Goal: Check status

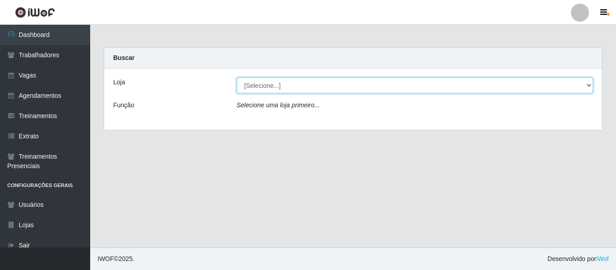
click at [285, 85] on select "[Selecione...] Mister Burg" at bounding box center [415, 86] width 357 height 16
select select "535"
click at [237, 78] on select "[Selecione...] Mister Burg" at bounding box center [415, 86] width 357 height 16
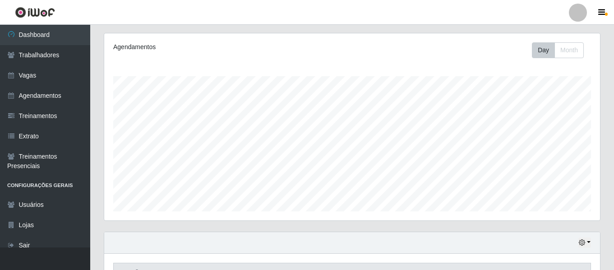
scroll to position [215, 0]
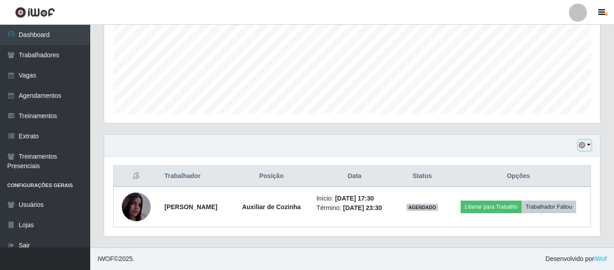
click at [583, 142] on icon "button" at bounding box center [582, 145] width 6 height 6
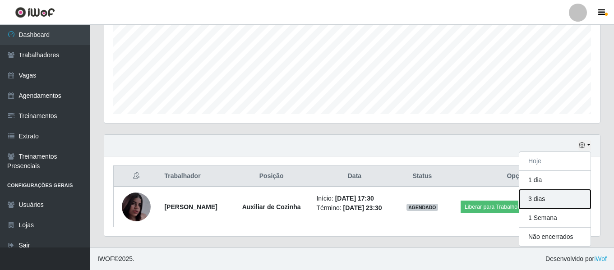
click at [545, 198] on button "3 dias" at bounding box center [554, 199] width 71 height 19
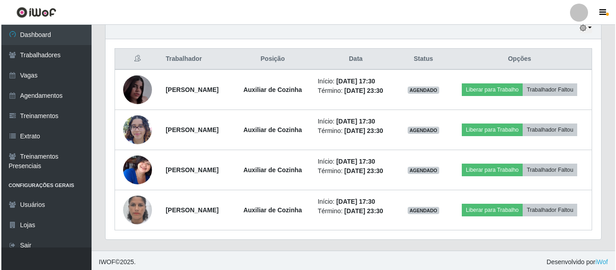
scroll to position [356, 0]
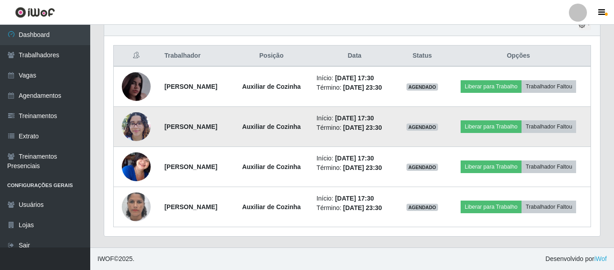
click at [129, 107] on img at bounding box center [136, 126] width 29 height 38
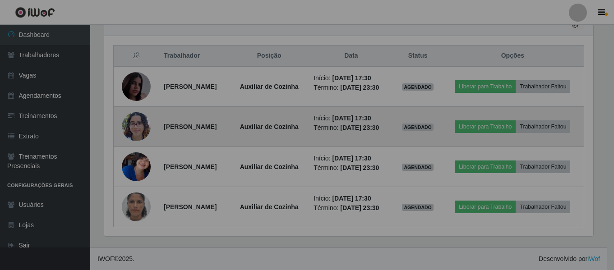
scroll to position [187, 496]
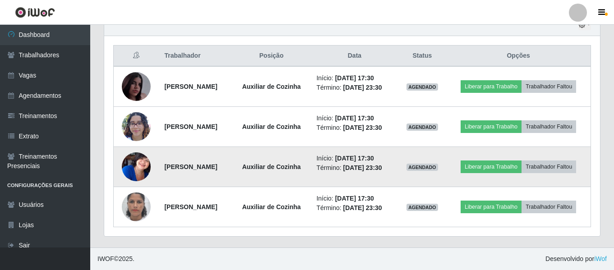
click at [135, 149] on img at bounding box center [136, 167] width 29 height 36
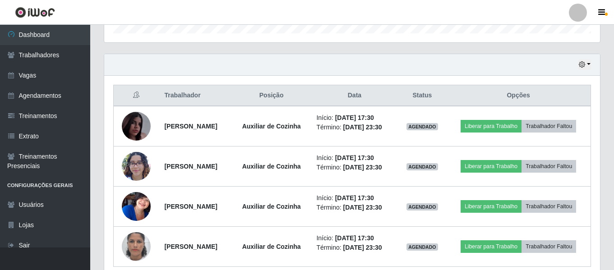
scroll to position [288, 0]
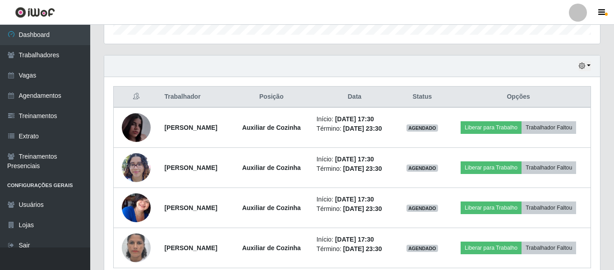
click at [581, 71] on div "Hoje 1 dia 3 dias 1 Semana Não encerrados" at bounding box center [352, 67] width 496 height 22
click at [583, 69] on icon "button" at bounding box center [582, 66] width 6 height 6
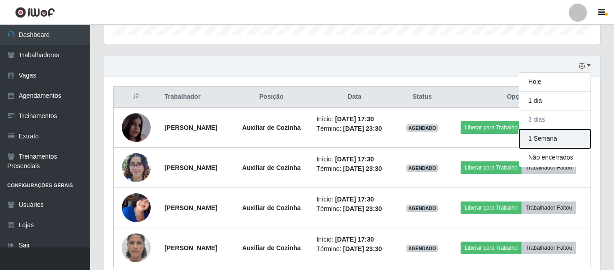
click at [571, 139] on button "1 Semana" at bounding box center [554, 139] width 71 height 19
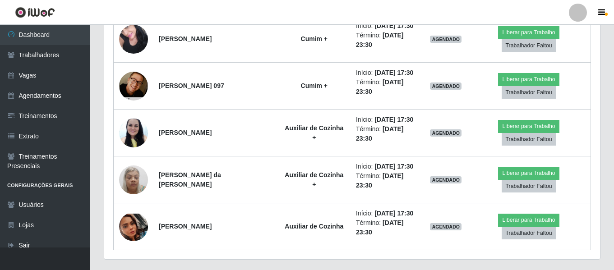
scroll to position [778, 0]
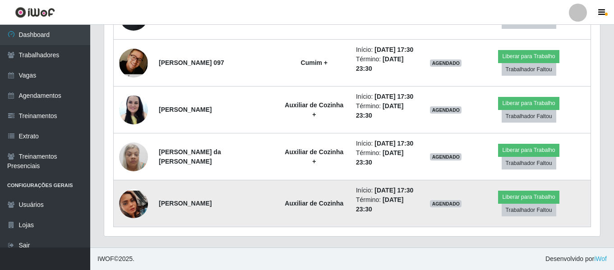
click at [133, 207] on img at bounding box center [133, 203] width 29 height 65
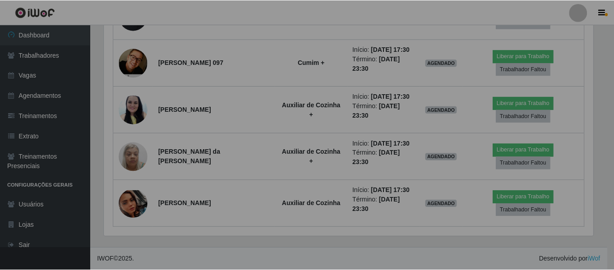
scroll to position [187, 496]
